Goal: Task Accomplishment & Management: Use online tool/utility

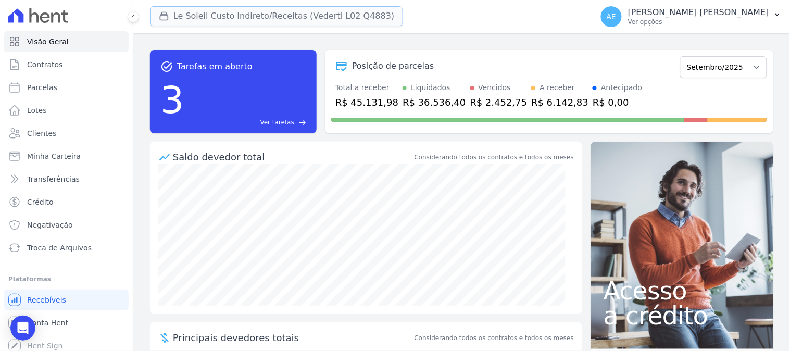
click at [204, 21] on button "Le Soleil Custo Indireto/Receitas (Vederti L02 Q4883)" at bounding box center [276, 16] width 253 height 20
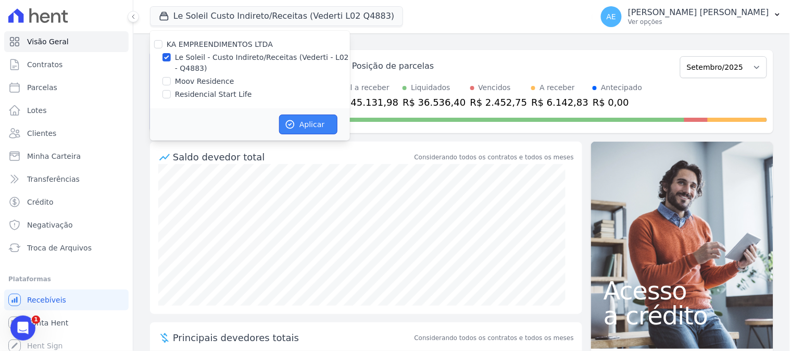
click at [299, 125] on button "Aplicar" at bounding box center [308, 125] width 58 height 20
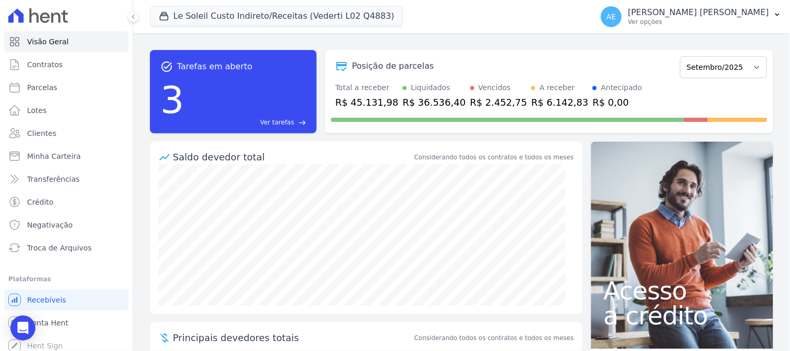
click at [81, 250] on span "Troca de Arquivos" at bounding box center [59, 248] width 65 height 10
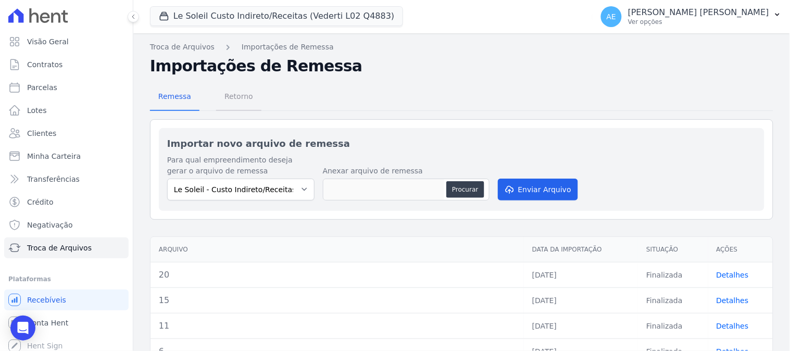
click at [245, 96] on span "Retorno" at bounding box center [238, 96] width 41 height 21
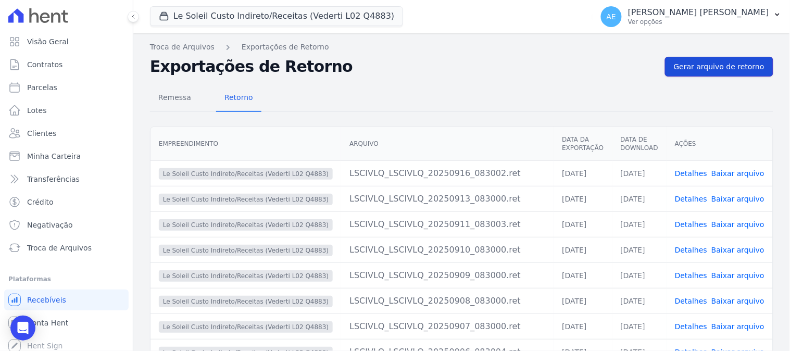
click at [737, 61] on span "Gerar arquivo de retorno" at bounding box center [719, 66] width 91 height 10
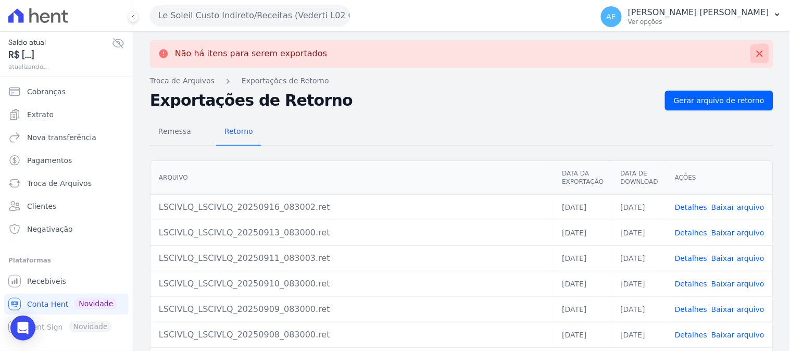
click at [756, 55] on icon at bounding box center [759, 53] width 10 height 10
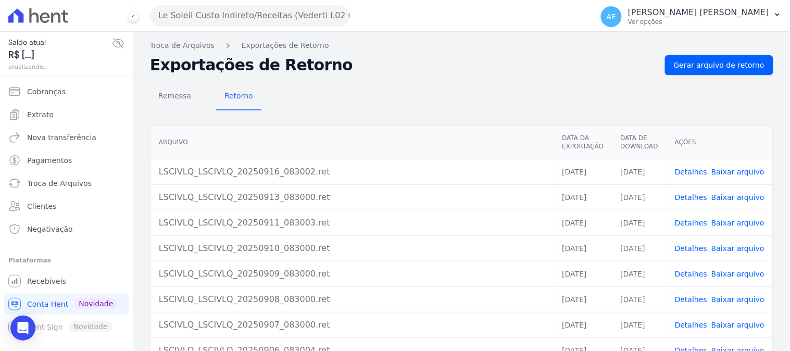
click at [198, 15] on button "Le Soleil Custo Indireto/Receitas (Vederti L02 Q4883)" at bounding box center [250, 15] width 200 height 21
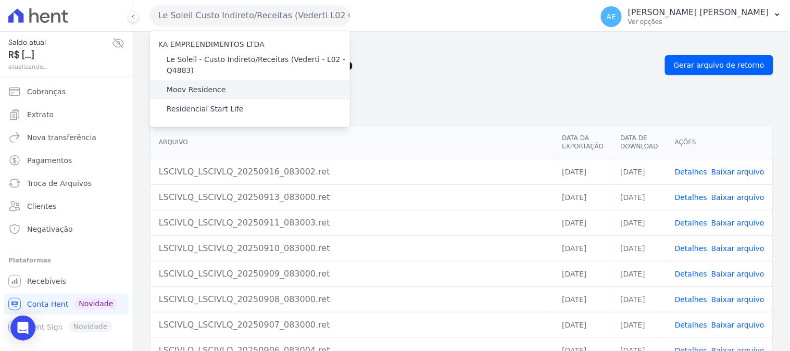
click at [191, 87] on label "Moov Residence" at bounding box center [196, 89] width 59 height 11
click at [0, 0] on input "Moov Residence" at bounding box center [0, 0] width 0 height 0
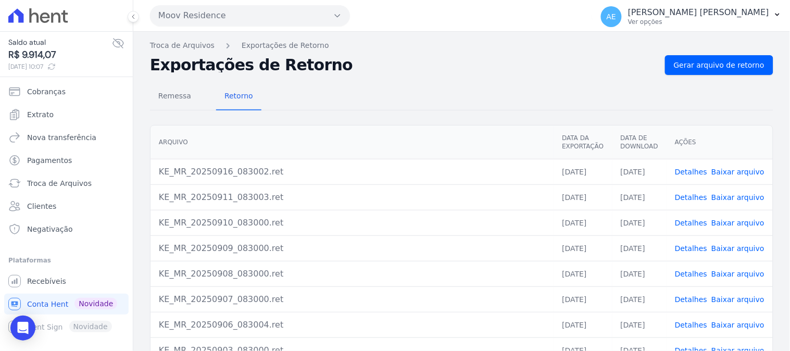
click at [233, 22] on button "Moov Residence" at bounding box center [250, 15] width 200 height 21
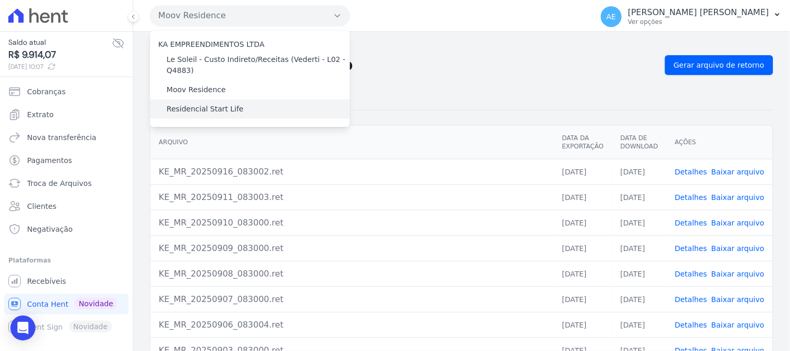
click at [216, 111] on label "Residencial Start Life" at bounding box center [205, 109] width 77 height 11
click at [0, 0] on input "Residencial Start Life" at bounding box center [0, 0] width 0 height 0
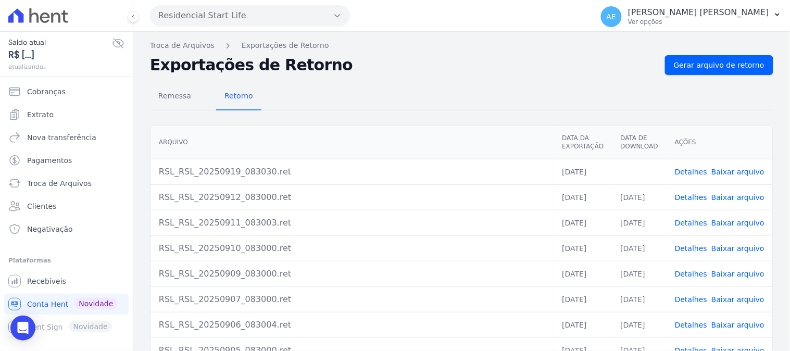
click at [721, 172] on link "Baixar arquivo" at bounding box center [737, 172] width 53 height 8
